Goal: Information Seeking & Learning: Learn about a topic

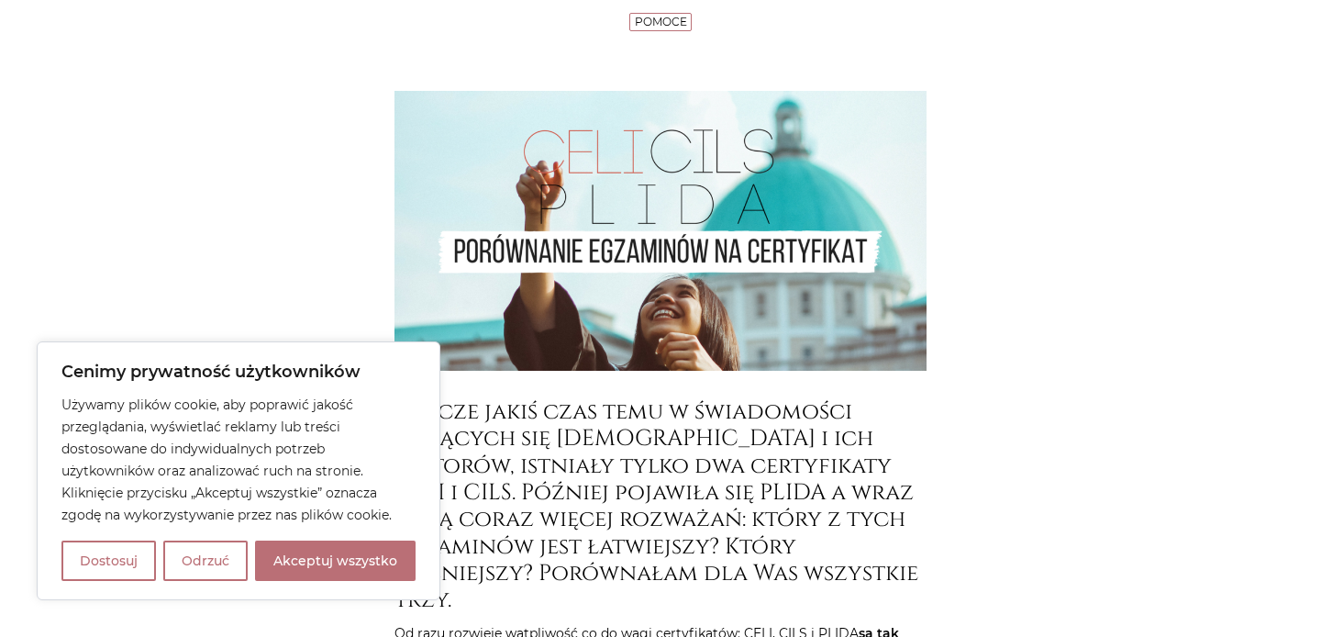
scroll to position [399, 0]
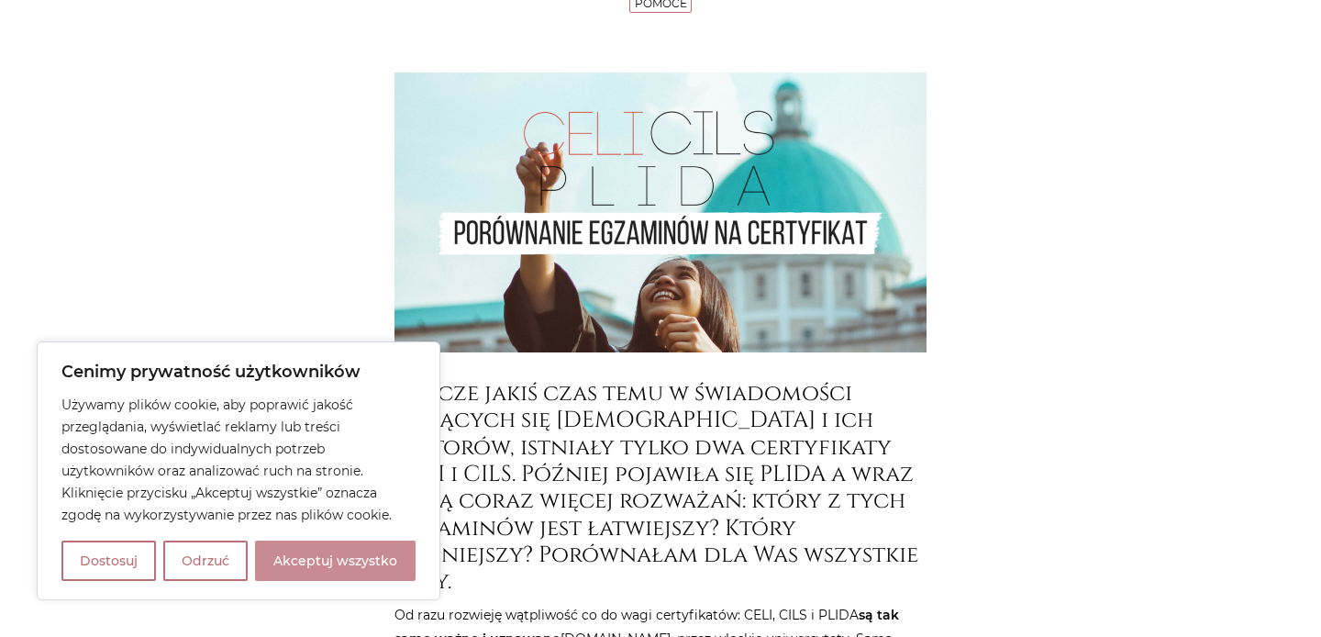
click at [297, 559] on button "Akceptuj wszystko" at bounding box center [335, 560] width 161 height 40
checkbox input "true"
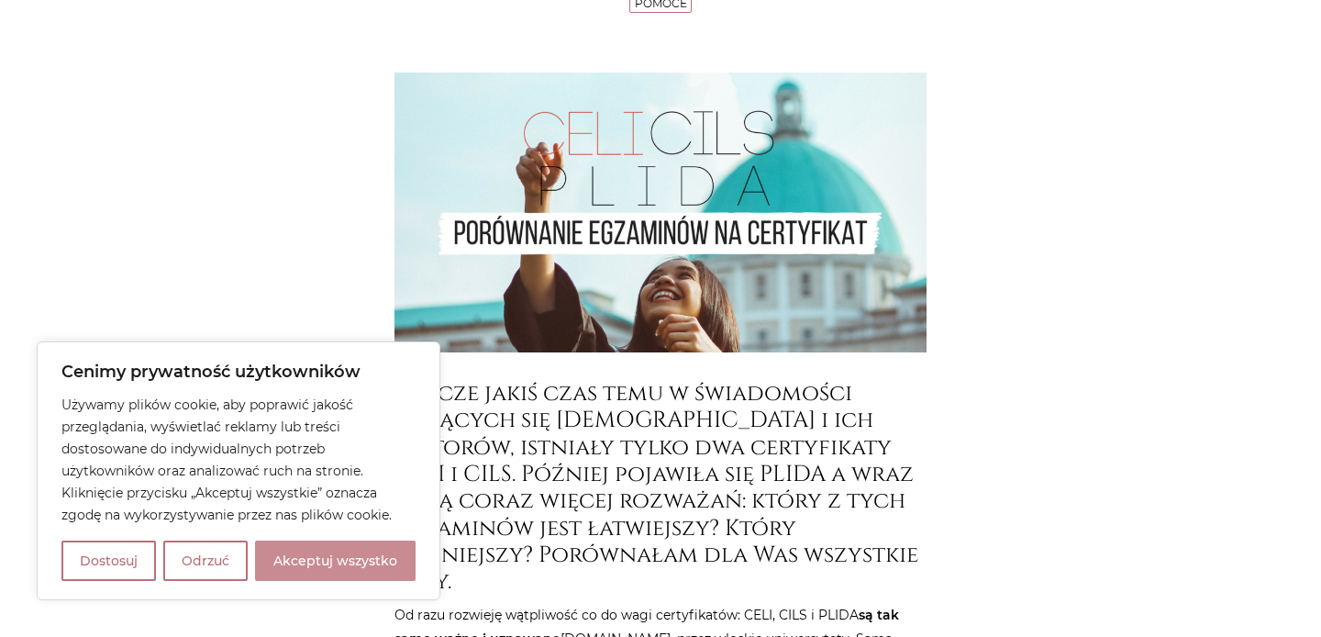
checkbox input "true"
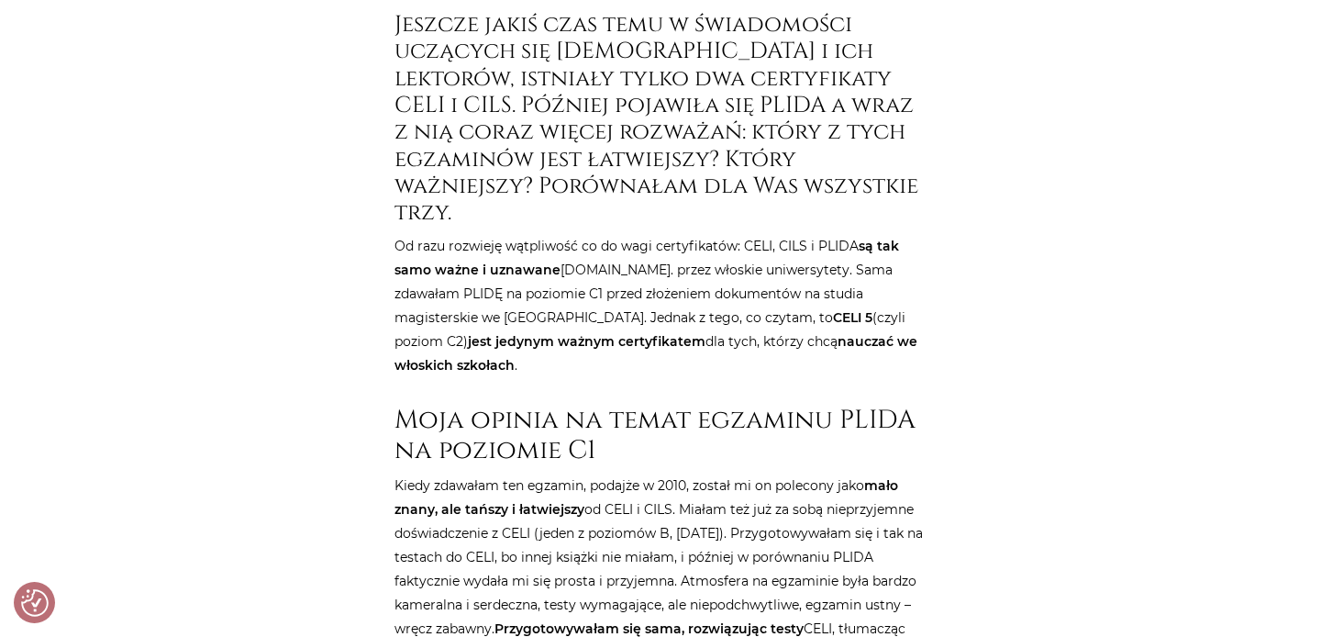
scroll to position [771, 0]
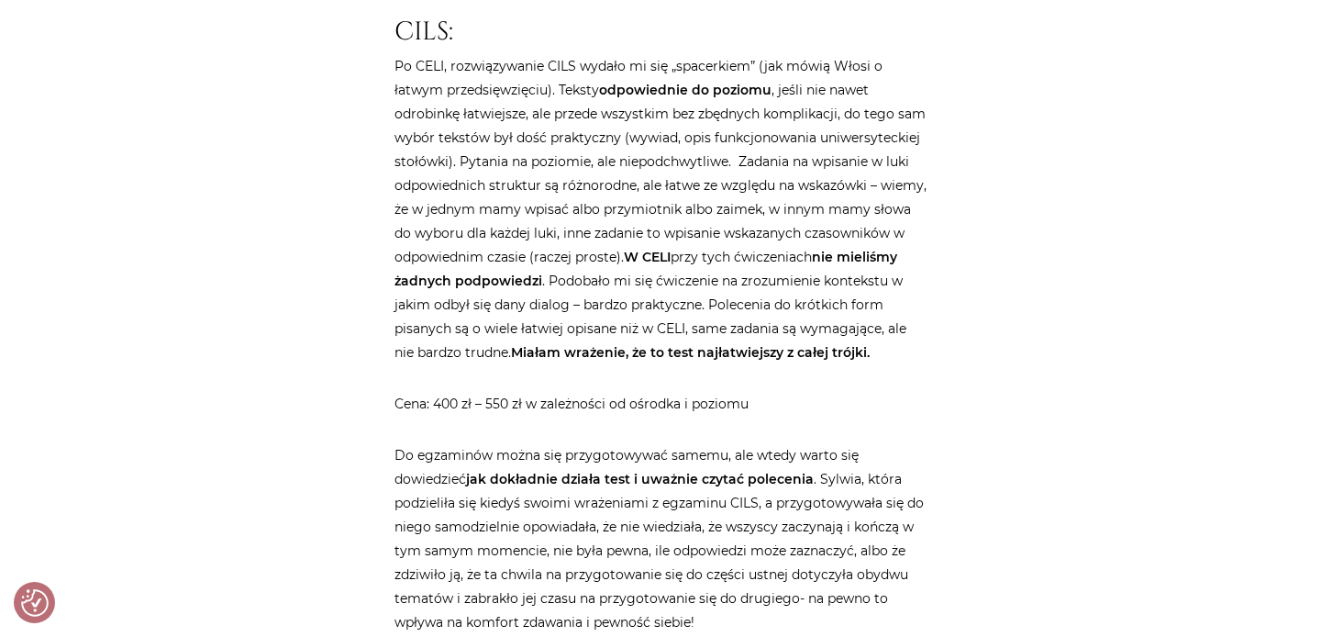
scroll to position [2820, 0]
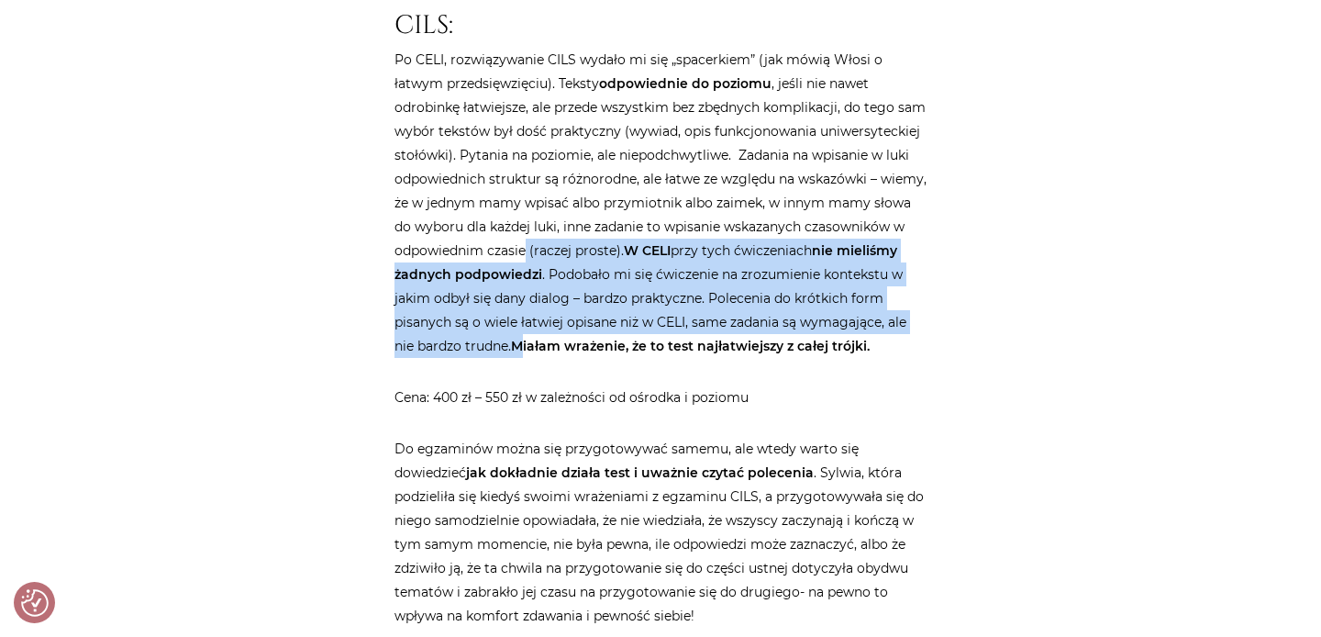
drag, startPoint x: 630, startPoint y: 191, endPoint x: 631, endPoint y: 291, distance: 100.0
click at [632, 290] on p "Po CELI, rozwiązywanie CILS wydało mi się „spacerkiem” (jak mówią Włosi o łatwy…" at bounding box center [660, 203] width 532 height 310
click at [631, 338] on strong "Miałam wrażenie, że to test najłatwiejszy z całej trójki." at bounding box center [690, 346] width 359 height 17
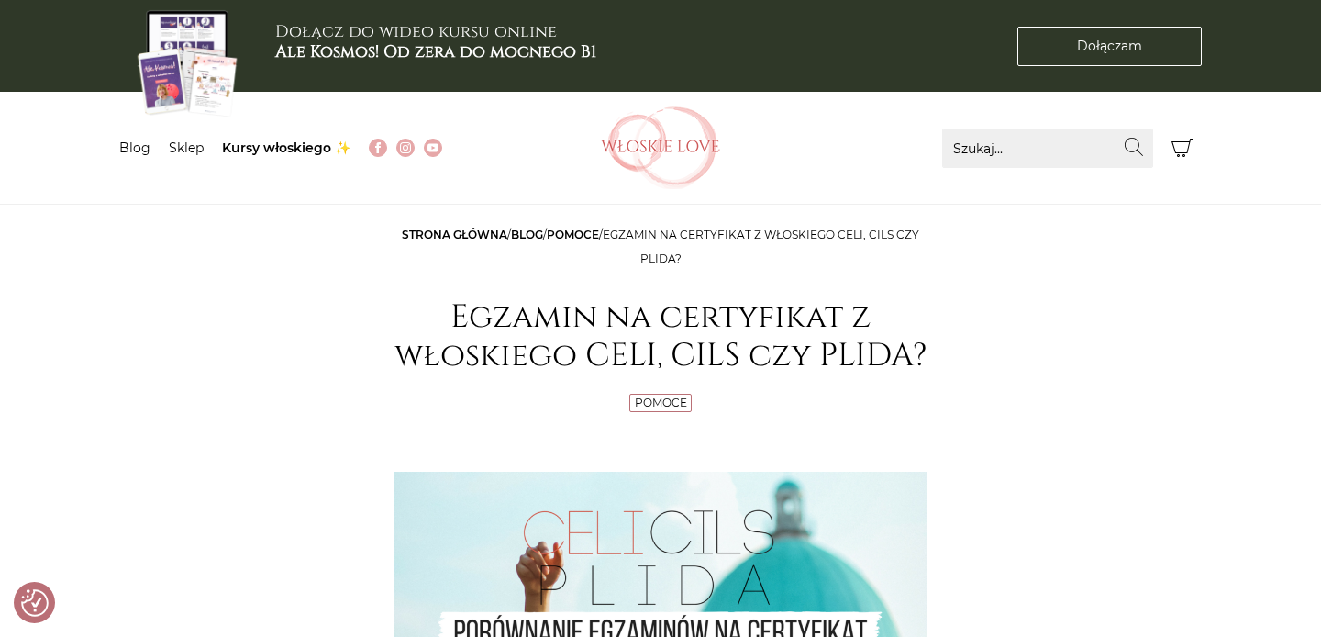
scroll to position [0, 0]
click at [183, 155] on link "Sklep" at bounding box center [186, 147] width 35 height 17
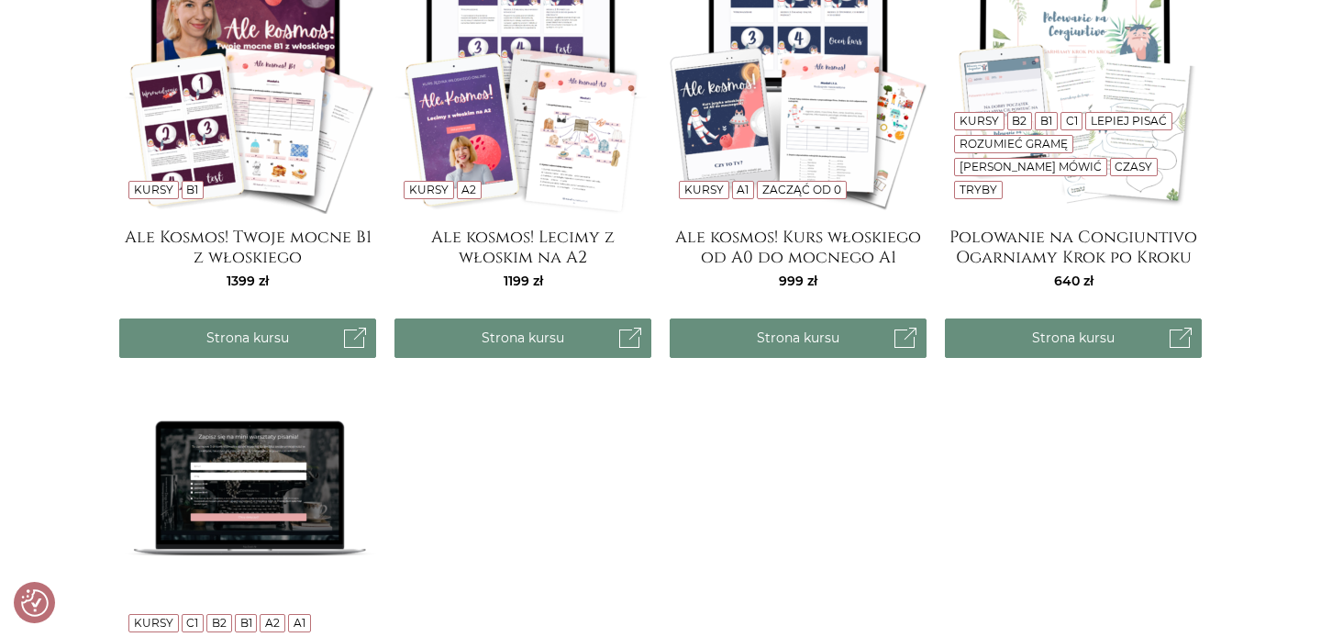
scroll to position [1575, 0]
